Goal: Task Accomplishment & Management: Manage account settings

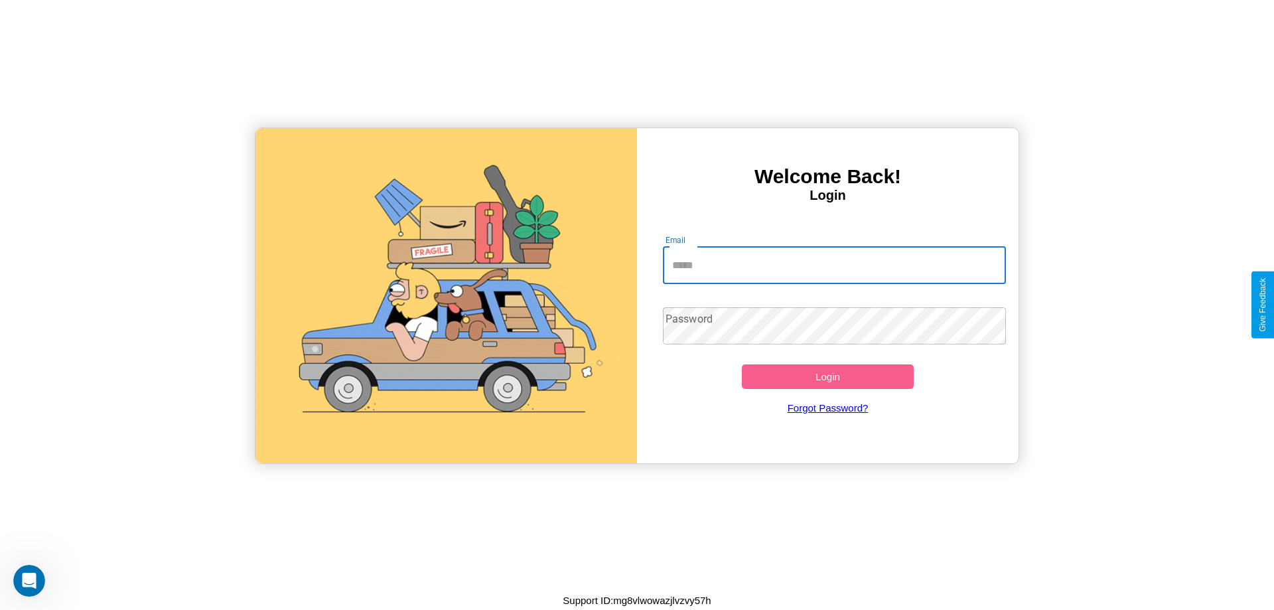
click at [834, 265] on input "Email" at bounding box center [835, 265] width 344 height 37
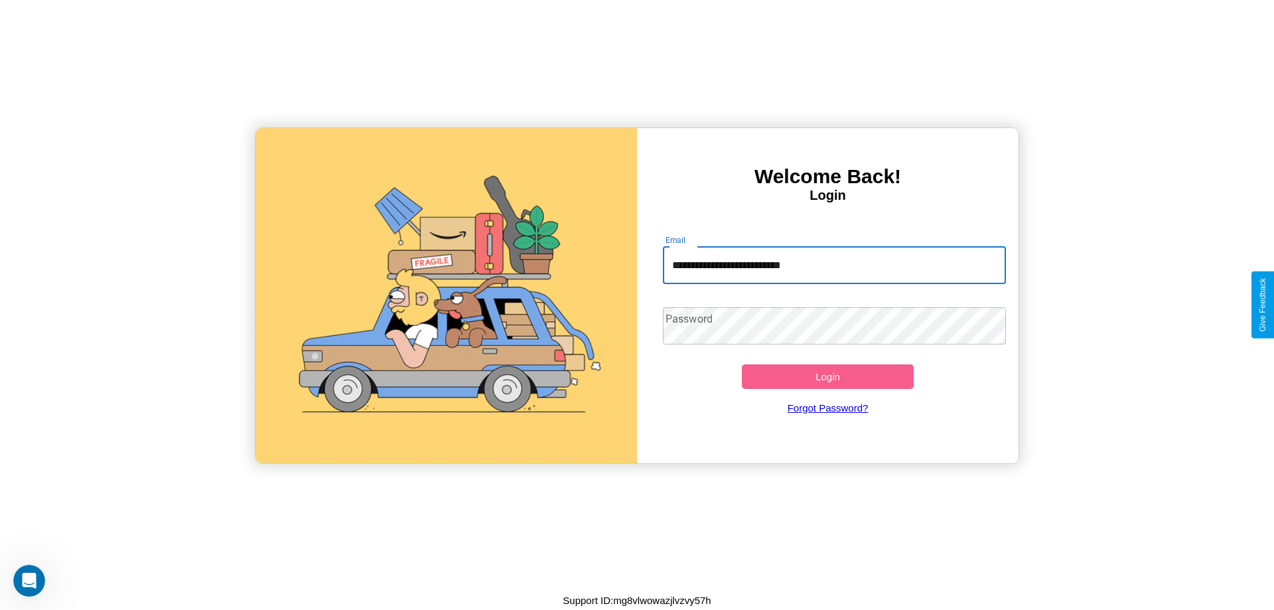
type input "**********"
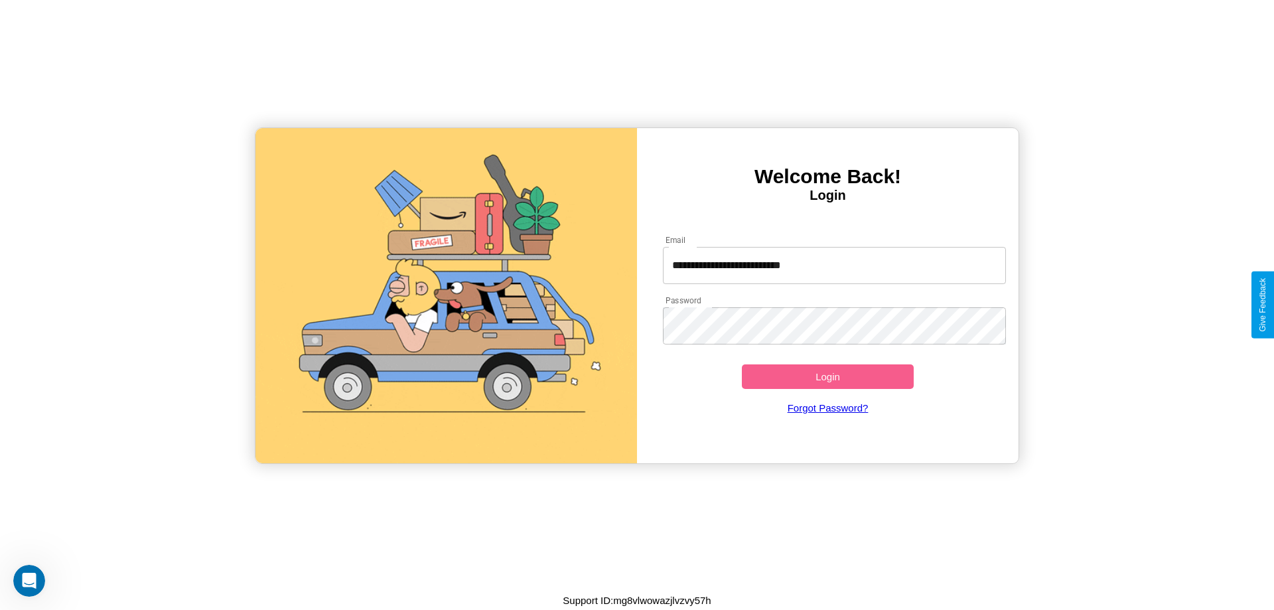
click at [828, 376] on button "Login" at bounding box center [828, 376] width 172 height 25
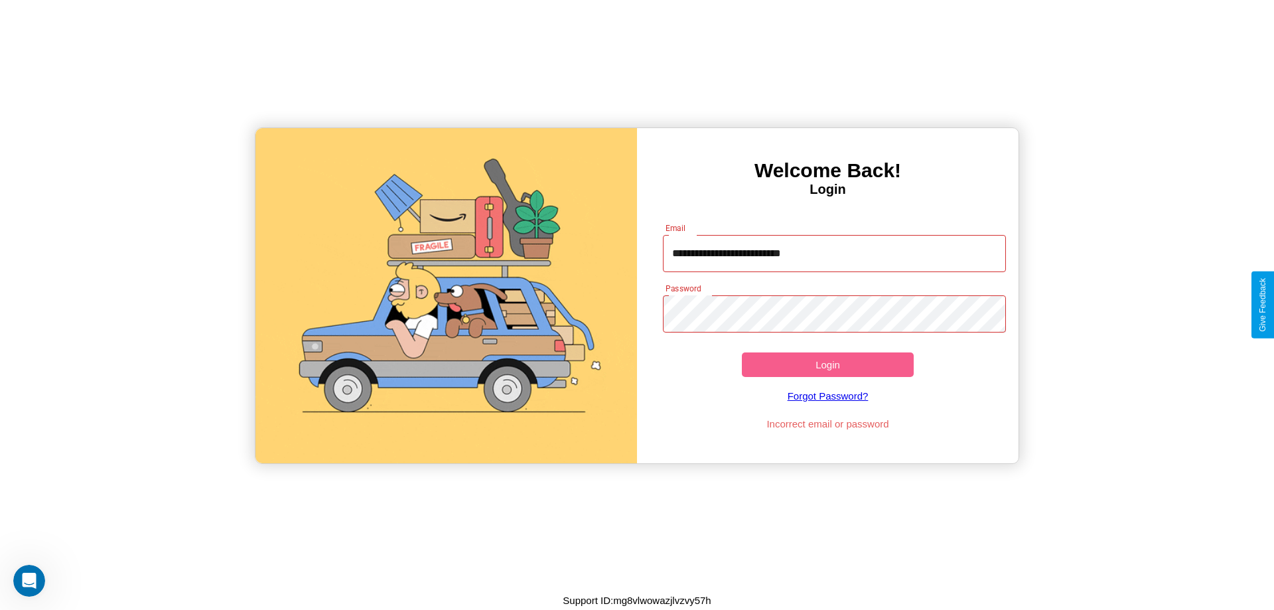
click at [828, 364] on button "Login" at bounding box center [828, 364] width 172 height 25
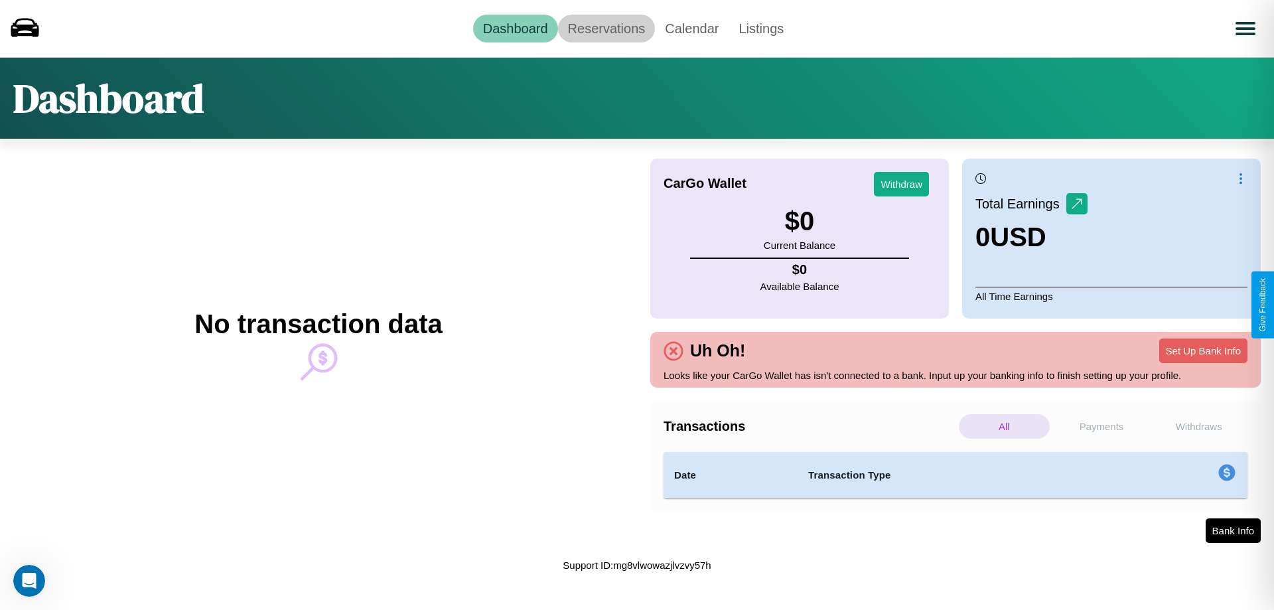
click at [606, 28] on link "Reservations" at bounding box center [607, 29] width 98 height 28
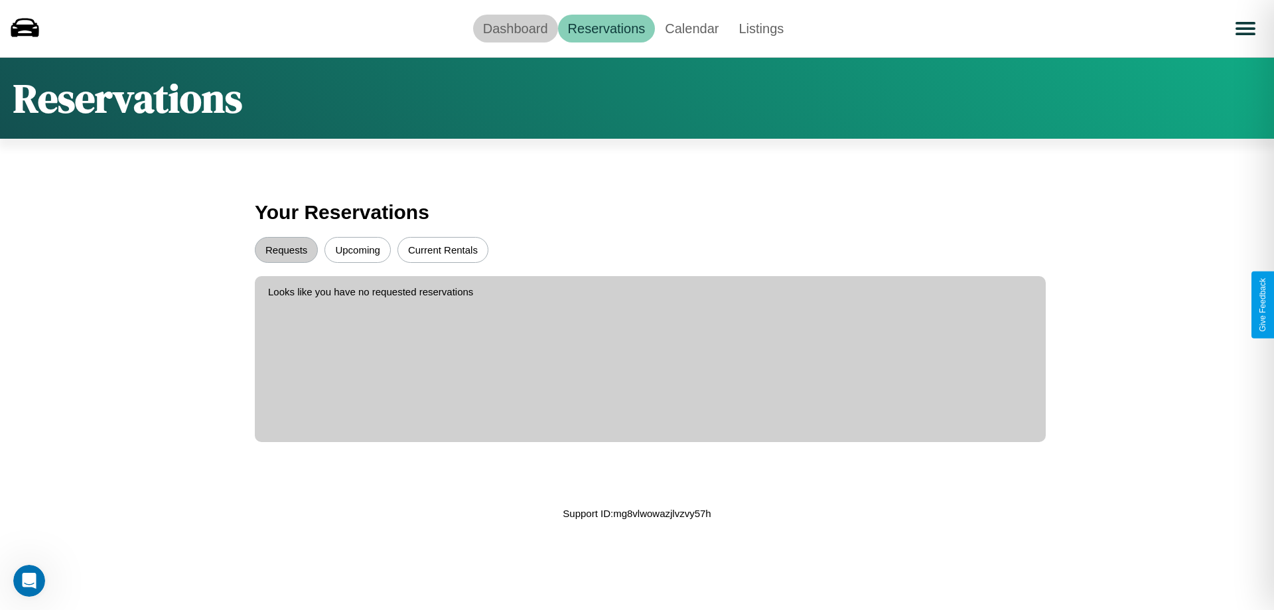
click at [515, 28] on link "Dashboard" at bounding box center [515, 29] width 85 height 28
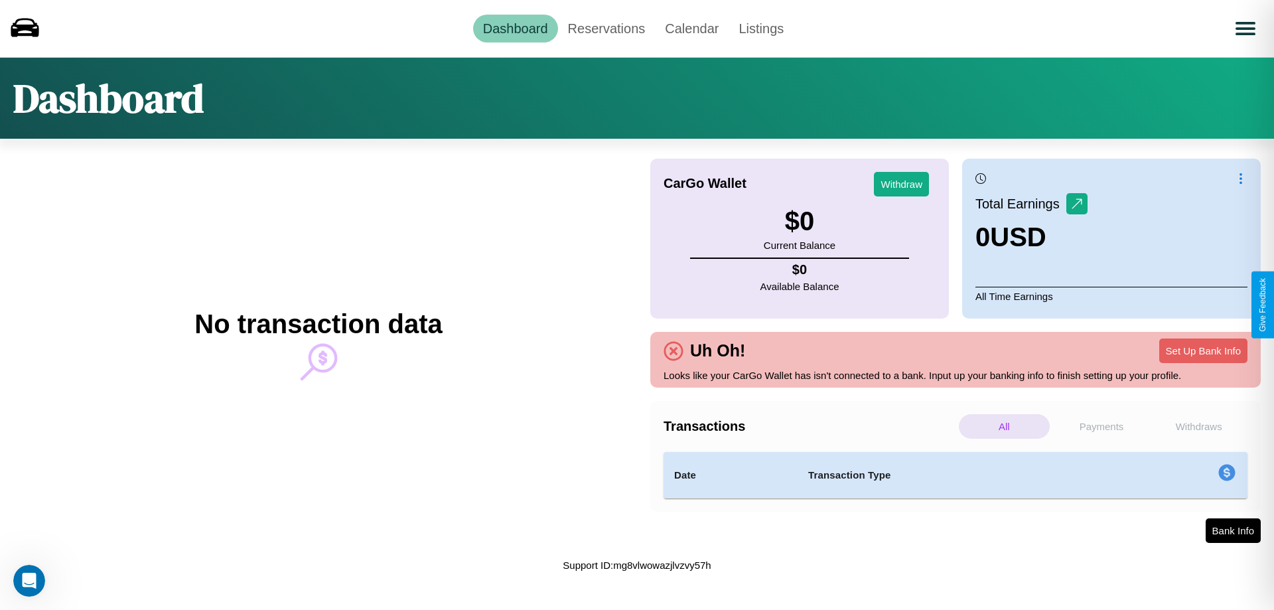
click at [1199, 426] on p "Withdraws" at bounding box center [1199, 426] width 91 height 25
click at [1004, 426] on p "All" at bounding box center [1004, 426] width 91 height 25
click at [1102, 426] on p "Payments" at bounding box center [1102, 426] width 91 height 25
click at [692, 28] on link "Calendar" at bounding box center [692, 29] width 74 height 28
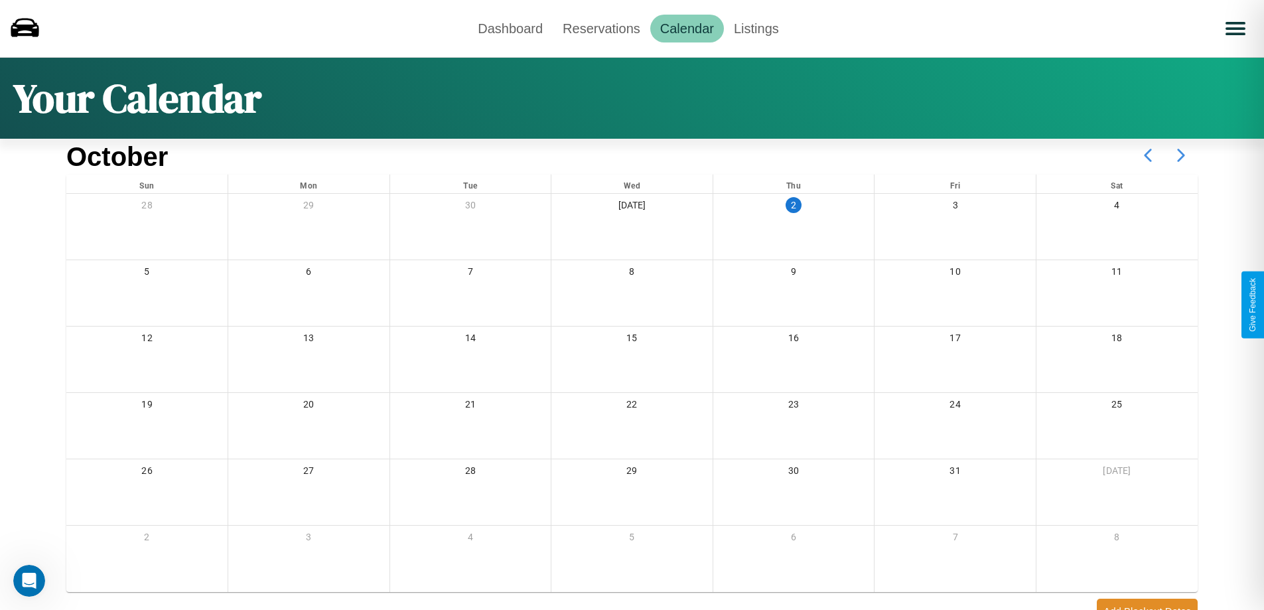
click at [1182, 155] on icon at bounding box center [1181, 155] width 33 height 33
